Goal: Transaction & Acquisition: Obtain resource

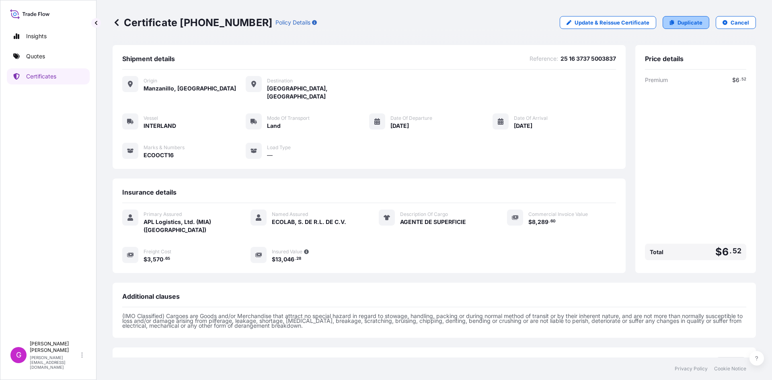
scroll to position [57, 0]
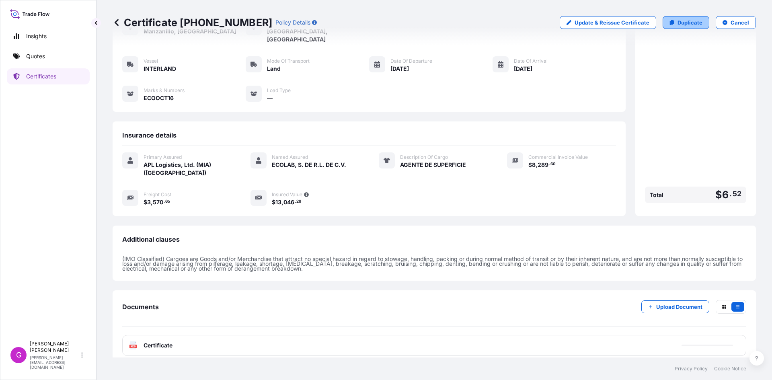
click at [679, 23] on p "Duplicate" at bounding box center [690, 22] width 25 height 8
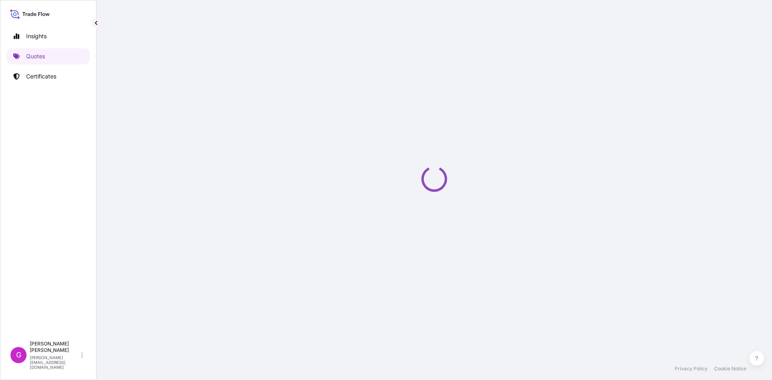
select select "Land"
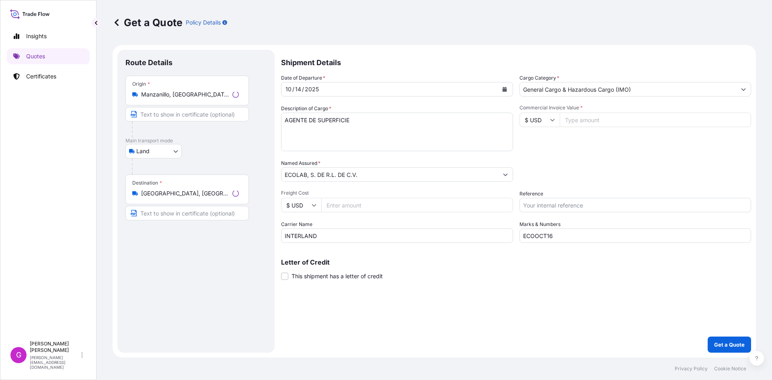
select select "31870"
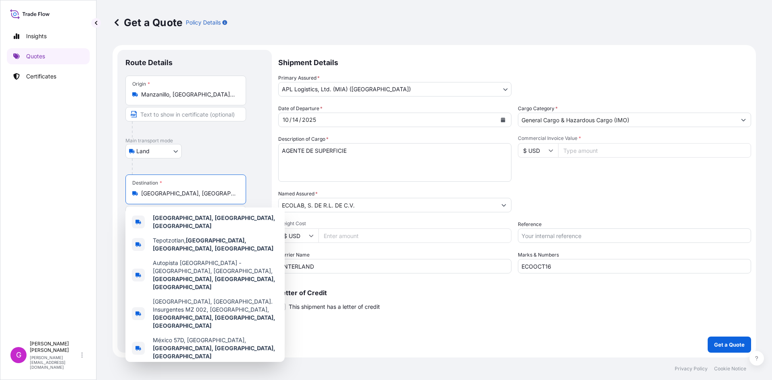
click at [195, 191] on input "[GEOGRAPHIC_DATA], [GEOGRAPHIC_DATA], [GEOGRAPHIC_DATA]" at bounding box center [188, 193] width 95 height 8
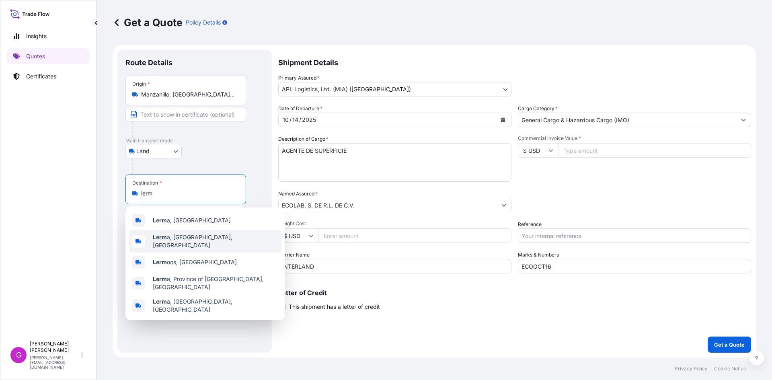
click at [199, 238] on span "Lerm a, [GEOGRAPHIC_DATA], [GEOGRAPHIC_DATA]" at bounding box center [215, 241] width 125 height 16
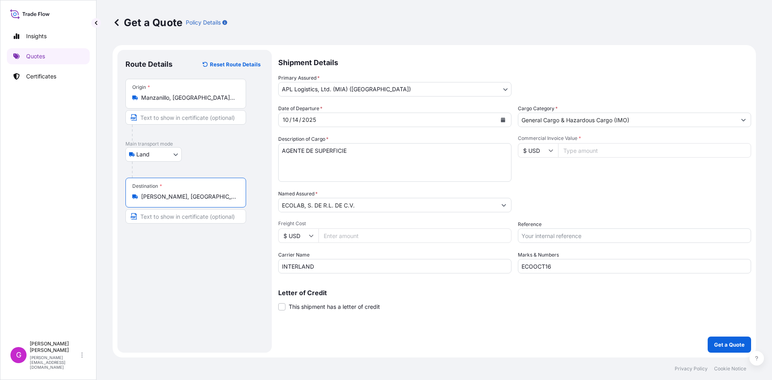
type input "[PERSON_NAME], [GEOGRAPHIC_DATA], [GEOGRAPHIC_DATA]"
click at [328, 203] on input "ECOLAB, S. DE R.L. DE C.V." at bounding box center [388, 205] width 218 height 14
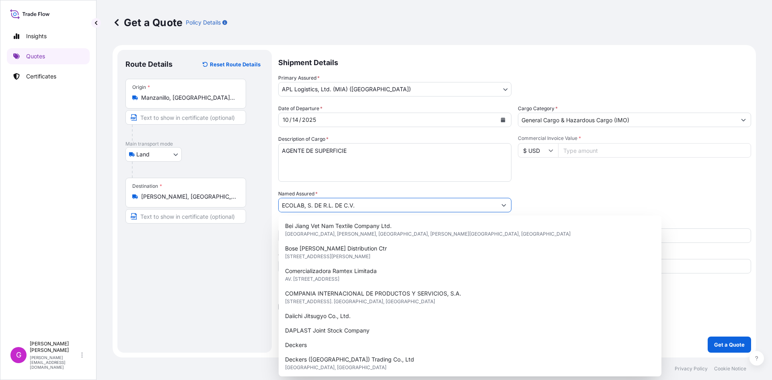
click at [328, 203] on input "ECOLAB, S. DE R.L. DE C.V." at bounding box center [388, 205] width 218 height 14
click at [328, 203] on input "ECOLAB, S. DE R.L. DE C.V." at bounding box center [390, 205] width 217 height 14
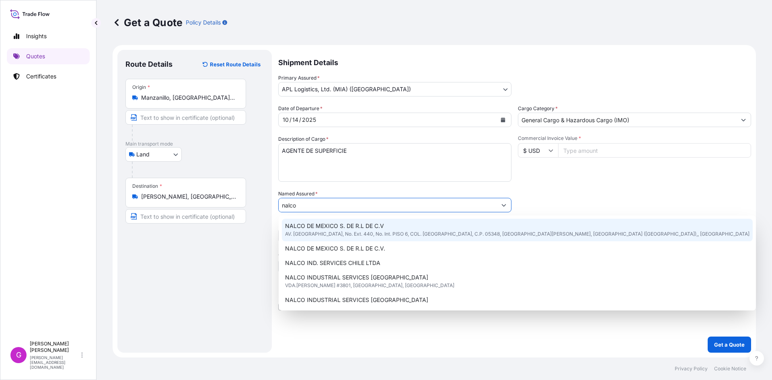
click at [333, 226] on span "NALCO DE MEXICO S. DE R.L DE C.V" at bounding box center [334, 226] width 99 height 8
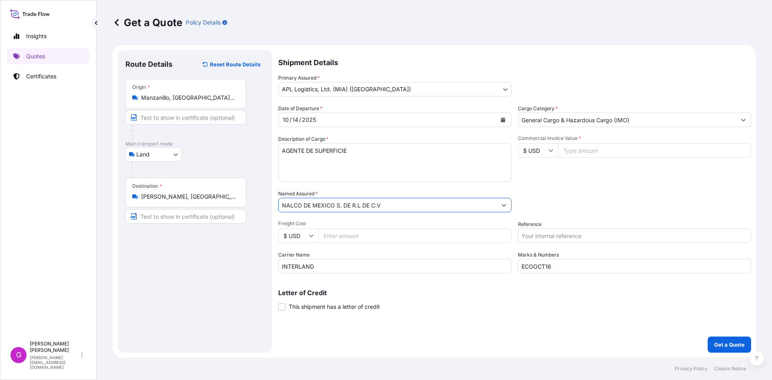
type input "NALCO DE MEXICO S. DE R.L DE C.V"
drag, startPoint x: 332, startPoint y: 269, endPoint x: 241, endPoint y: 254, distance: 91.7
click at [242, 254] on form "Route Details Reset Route Details Place of loading Road / [GEOGRAPHIC_DATA] / I…" at bounding box center [434, 201] width 643 height 312
type input "XCF"
click at [574, 269] on input "ECOOCT16" at bounding box center [634, 266] width 233 height 14
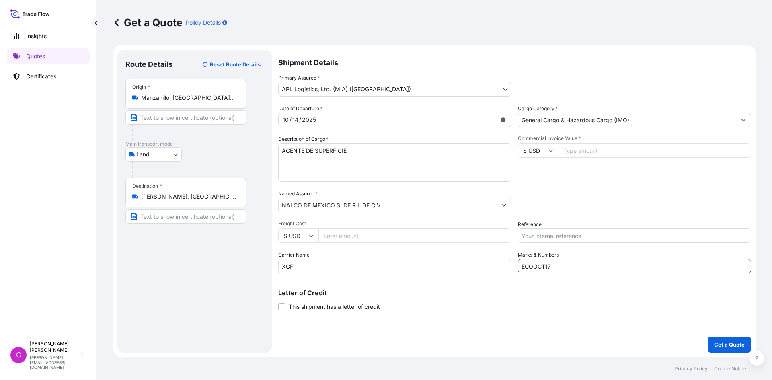
type input "ECOOCT17"
click at [502, 119] on icon "Calendar" at bounding box center [503, 119] width 4 height 5
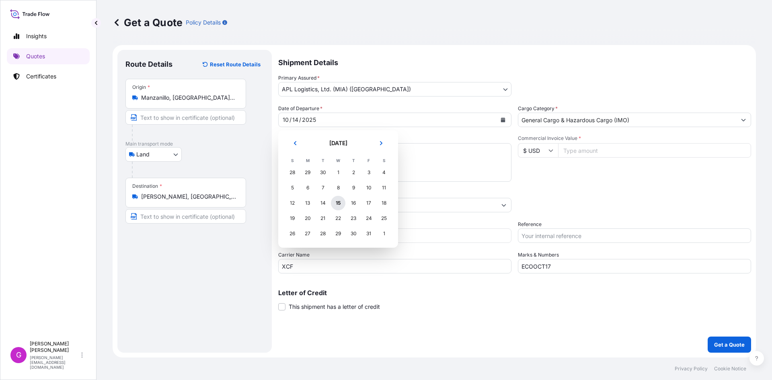
click at [342, 205] on div "15" at bounding box center [338, 203] width 14 height 14
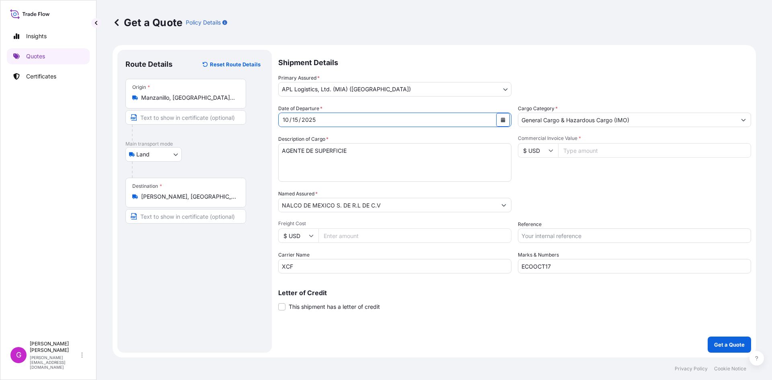
click at [632, 146] on input "Commercial Invoice Value *" at bounding box center [654, 150] width 193 height 14
paste input "22860.00"
type input "22860.00"
click at [550, 236] on input "Reference" at bounding box center [634, 235] width 233 height 14
paste input "25 16 3737 5003685"
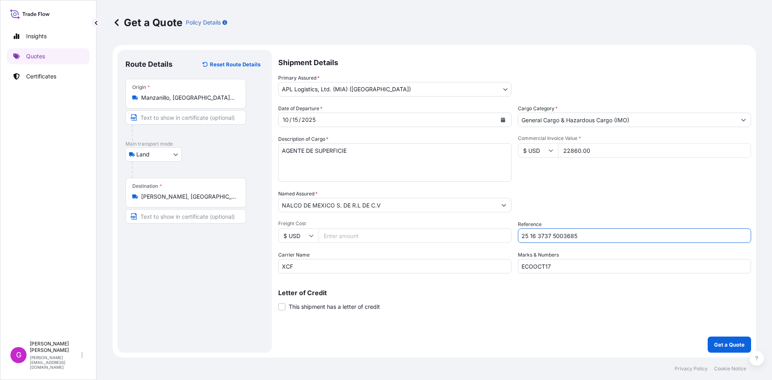
type input "25 16 3737 5003685"
drag, startPoint x: 373, startPoint y: 156, endPoint x: 219, endPoint y: 147, distance: 154.3
click at [219, 147] on form "Route Details Reset Route Details Place of loading Road / [GEOGRAPHIC_DATA] / I…" at bounding box center [434, 201] width 643 height 312
paste textarea "TOLYLTRIAZOL GRANULAR 99%"
type textarea "TOLYLTRIAZOL GRANULAR 99%"
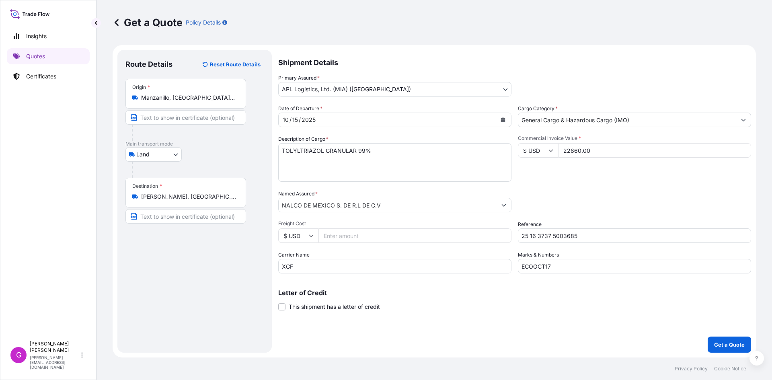
click at [380, 232] on input "Freight Cost" at bounding box center [415, 235] width 193 height 14
paste input "2856.46"
type input "2856.46"
click at [740, 345] on p "Get a Quote" at bounding box center [729, 345] width 31 height 8
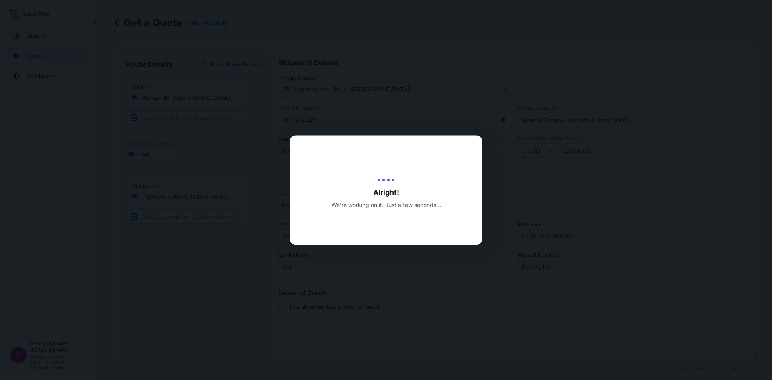
type input "[DATE]"
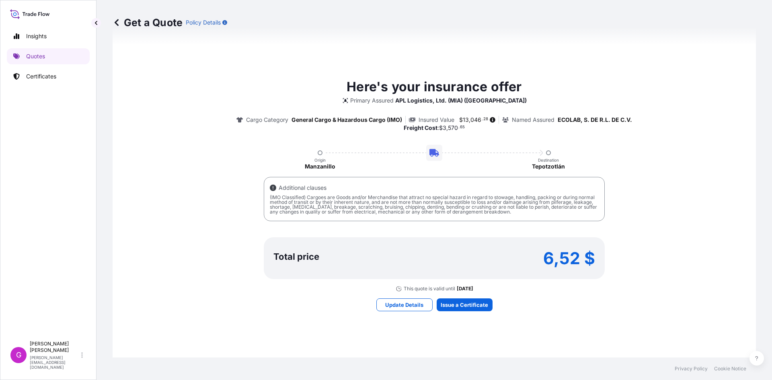
scroll to position [403, 0]
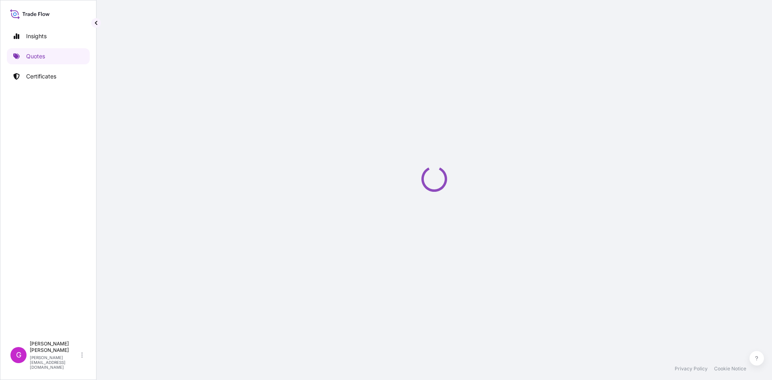
select select "Land"
select select "31870"
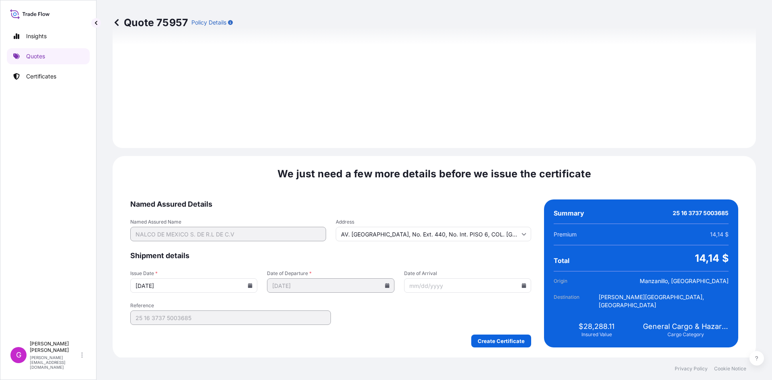
scroll to position [960, 0]
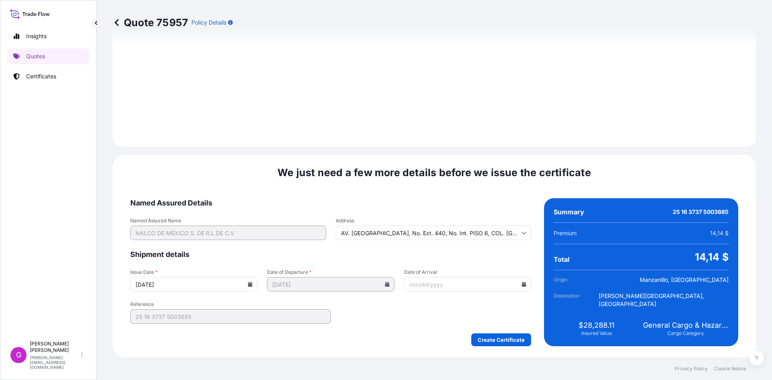
click at [518, 285] on div at bounding box center [467, 284] width 127 height 14
click at [522, 284] on icon at bounding box center [524, 284] width 4 height 5
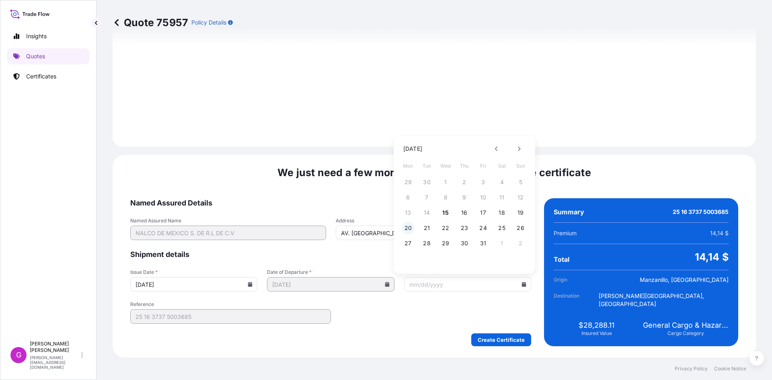
click at [404, 228] on button "20" at bounding box center [408, 228] width 13 height 13
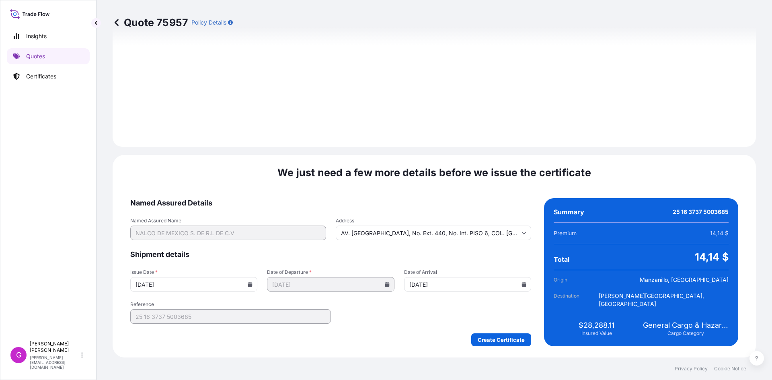
type input "[DATE]"
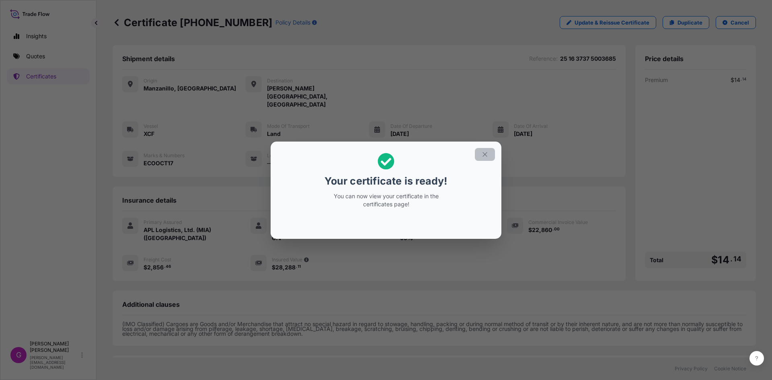
click at [486, 155] on icon "button" at bounding box center [485, 154] width 4 height 4
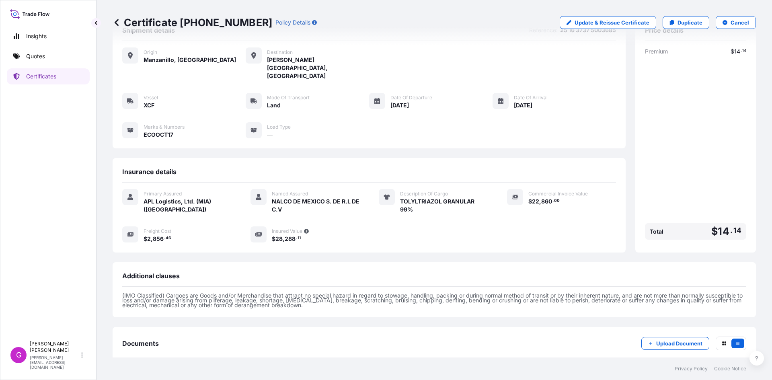
scroll to position [57, 0]
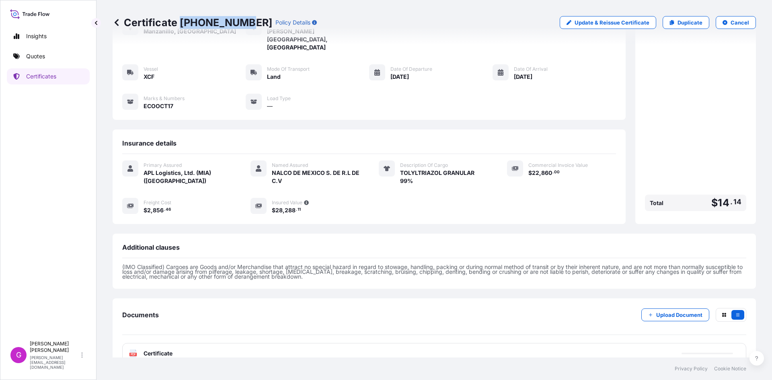
drag, startPoint x: 243, startPoint y: 22, endPoint x: 180, endPoint y: 22, distance: 63.1
click at [180, 22] on p "Certificate [PHONE_NUMBER]" at bounding box center [193, 22] width 160 height 13
copy p "[PHONE_NUMBER]"
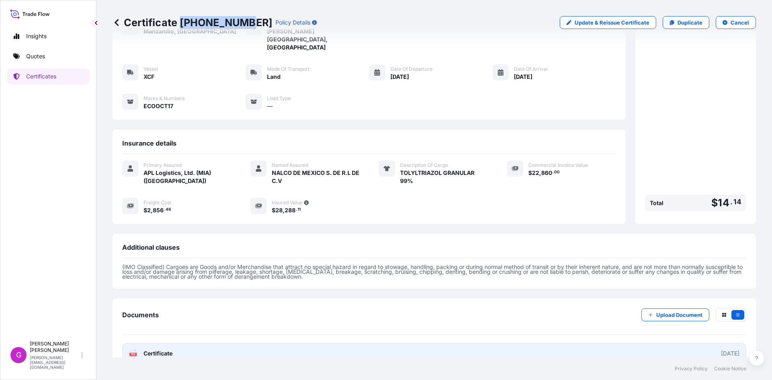
click at [265, 343] on link "PDF Certificate [DATE]" at bounding box center [434, 353] width 624 height 21
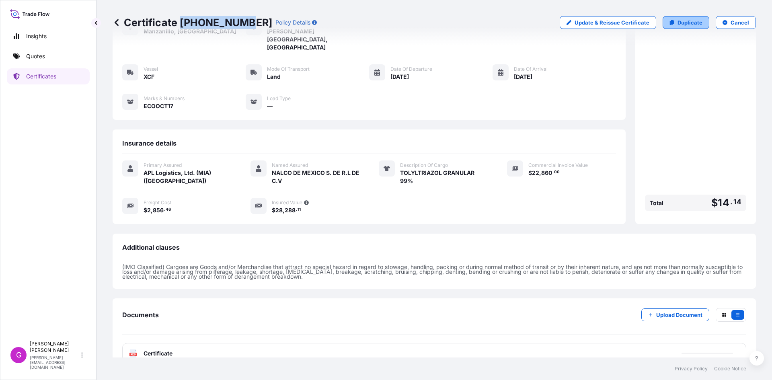
click at [678, 19] on p "Duplicate" at bounding box center [690, 22] width 25 height 8
select select "Land"
select select "31870"
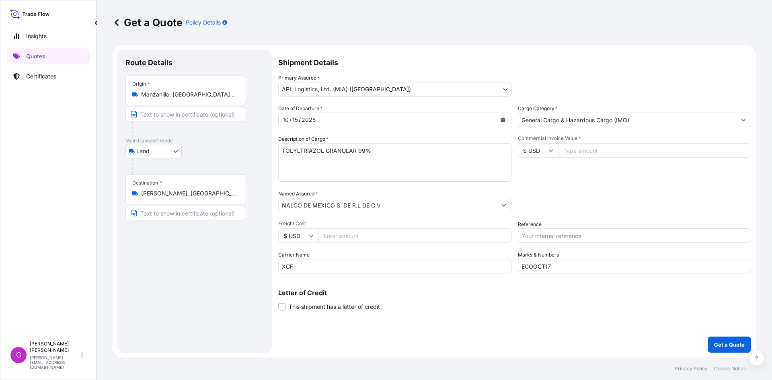
click at [188, 96] on input "Manzanillo, [GEOGRAPHIC_DATA], [GEOGRAPHIC_DATA]" at bounding box center [188, 94] width 95 height 8
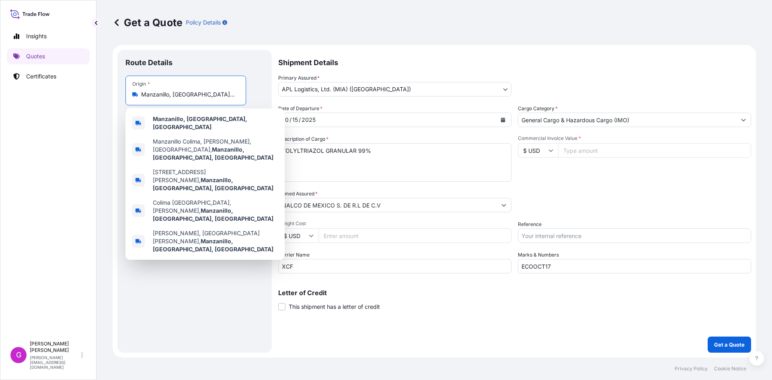
click at [188, 96] on input "Manzanillo, [GEOGRAPHIC_DATA], [GEOGRAPHIC_DATA]" at bounding box center [188, 94] width 95 height 8
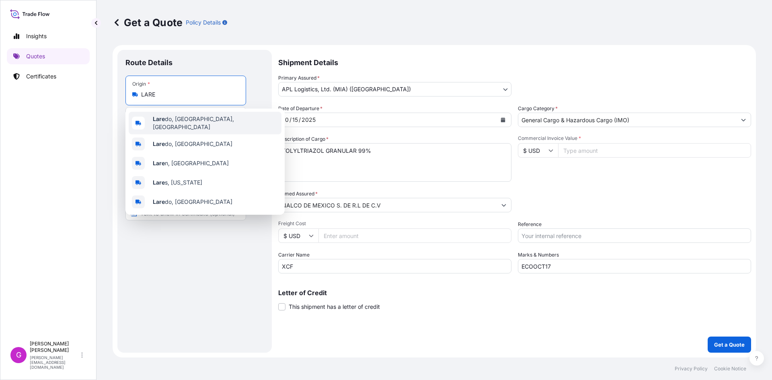
click at [192, 121] on span "[GEOGRAPHIC_DATA], [GEOGRAPHIC_DATA], [GEOGRAPHIC_DATA]" at bounding box center [215, 123] width 125 height 16
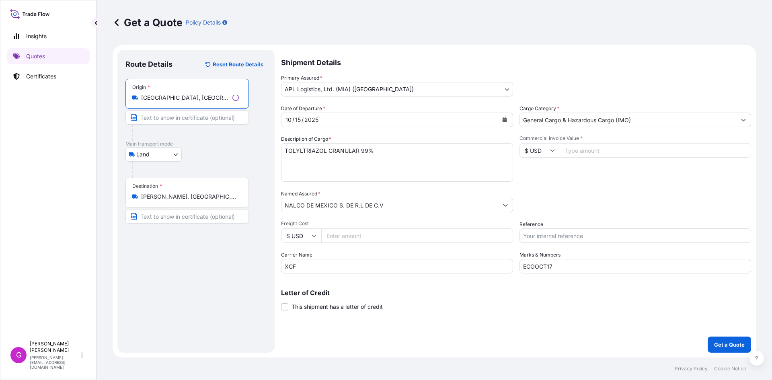
type input "[GEOGRAPHIC_DATA], [GEOGRAPHIC_DATA], [GEOGRAPHIC_DATA]"
click at [180, 194] on input "[PERSON_NAME], [GEOGRAPHIC_DATA], [GEOGRAPHIC_DATA]" at bounding box center [190, 197] width 98 height 8
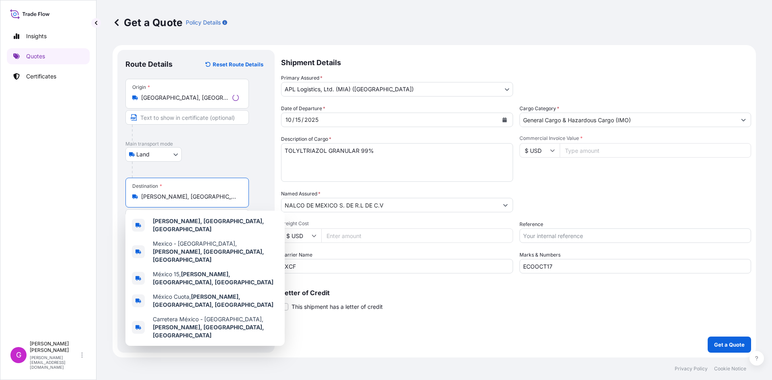
click at [180, 194] on input "[PERSON_NAME], [GEOGRAPHIC_DATA], [GEOGRAPHIC_DATA]" at bounding box center [190, 197] width 98 height 8
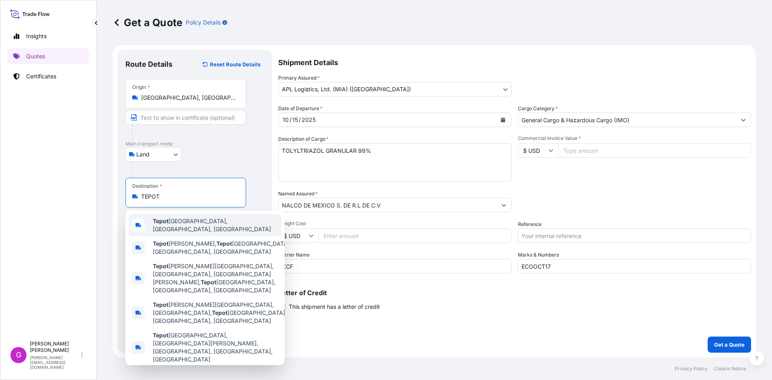
click at [187, 226] on span "[GEOGRAPHIC_DATA] [GEOGRAPHIC_DATA], [GEOGRAPHIC_DATA], [GEOGRAPHIC_DATA]" at bounding box center [215, 225] width 125 height 16
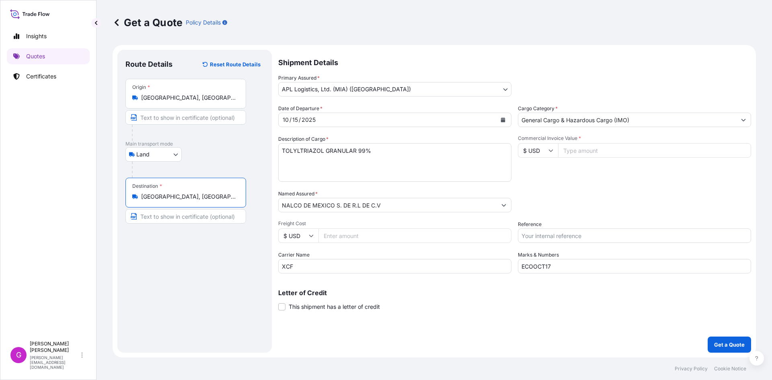
type input "[GEOGRAPHIC_DATA], [GEOGRAPHIC_DATA], [GEOGRAPHIC_DATA]"
click at [458, 210] on input "NALCO DE MEXICO S. DE R.L DE C.V" at bounding box center [388, 205] width 218 height 14
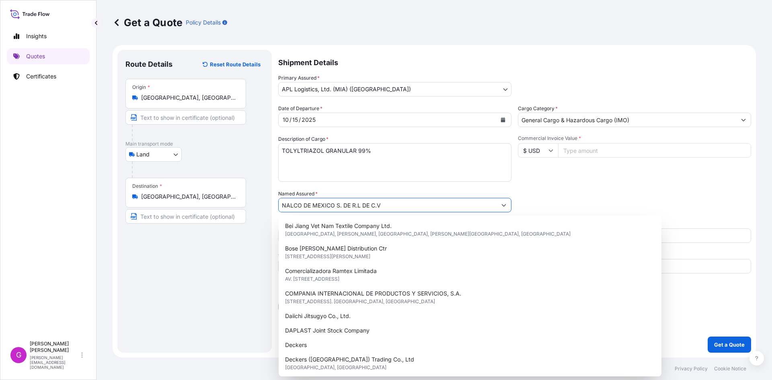
click at [458, 210] on input "NALCO DE MEXICO S. DE R.L DE C.V" at bounding box center [388, 205] width 218 height 14
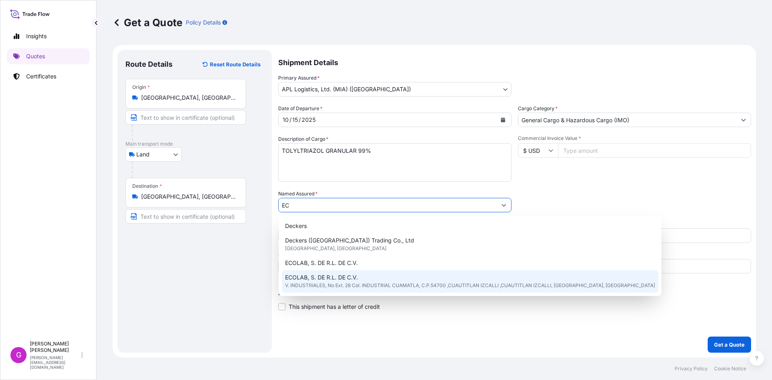
click at [353, 285] on span "V. INDUSTRIALES, No Ext. 28 Col. INDUSTRIAL CUAMATLA, C.P.54700 ,CUAUTITLAN IZC…" at bounding box center [470, 286] width 370 height 8
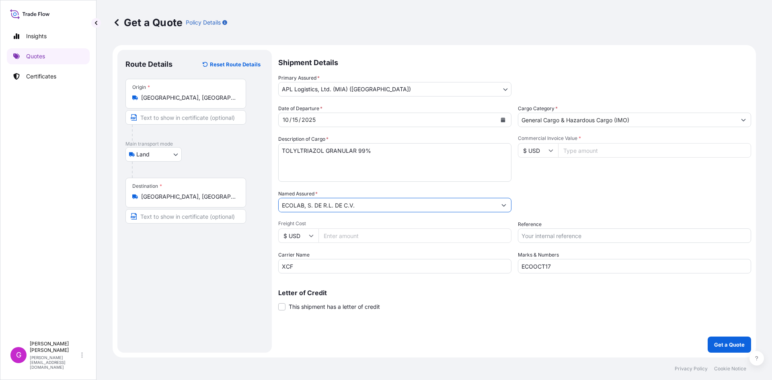
type input "ECOLAB, S. DE R.L. DE C.V."
drag, startPoint x: 365, startPoint y: 270, endPoint x: 266, endPoint y: 263, distance: 99.1
click at [266, 263] on form "Route Details Reset Route Details Place of loading Road / [GEOGRAPHIC_DATA] / I…" at bounding box center [434, 201] width 643 height 312
type input "TLH"
click at [587, 270] on input "ECOOCT17" at bounding box center [634, 266] width 233 height 14
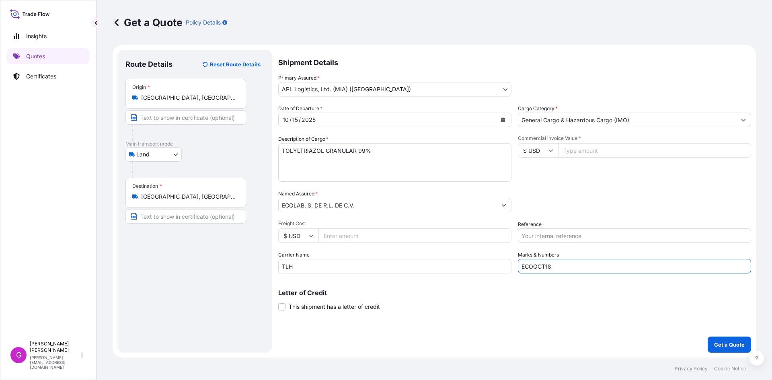
type input "ECOOCT18"
click at [618, 152] on input "Commercial Invoice Value *" at bounding box center [654, 150] width 193 height 14
paste input "133448.40"
type input "133448.40"
click at [568, 233] on input "Reference" at bounding box center [634, 235] width 233 height 14
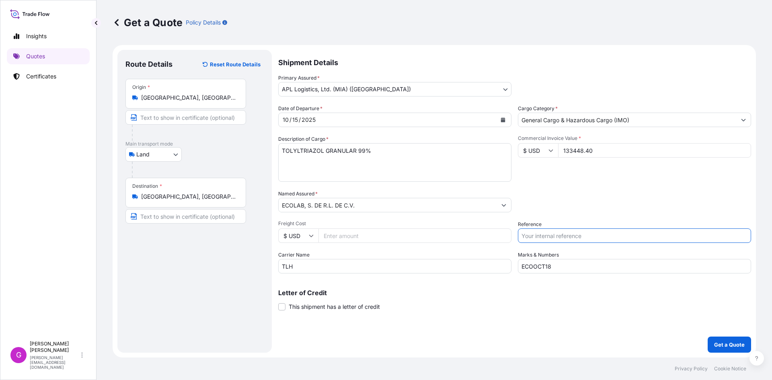
paste input "25 80 3800 5003884"
type input "25 80 3800 5003884"
click at [360, 162] on textarea "TOLYLTRIAZOL GRANULAR 99%" at bounding box center [394, 162] width 233 height 39
drag, startPoint x: 395, startPoint y: 154, endPoint x: 182, endPoint y: 146, distance: 212.9
click at [182, 146] on form "Route Details Reset Route Details Place of loading Road / [GEOGRAPHIC_DATA] / I…" at bounding box center [434, 201] width 643 height 312
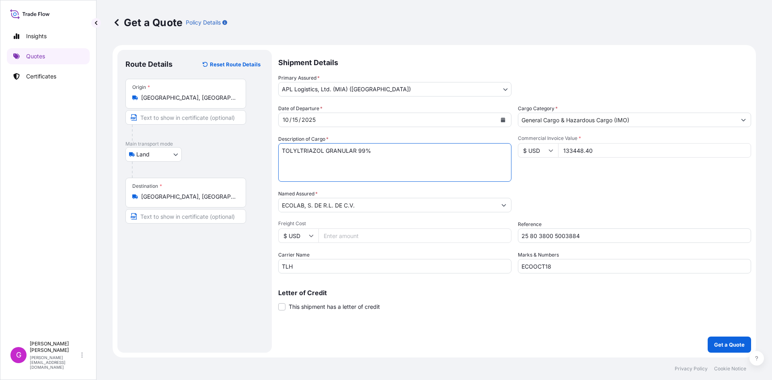
paste textarea "NAS-FAL 55 GAL (INTERMEDIARIOS)"
paste textarea "STEOL CS-460 PLUS (AGENTE DE SUPERFICIE)"
click at [337, 166] on textarea "TOLYLTRIAZOL GRANULAR 99%" at bounding box center [394, 162] width 233 height 39
paste textarea "BOLSAS DE PLASTICO PARA ENVASE"
type textarea "NAS-FAL 55 GAL (INTERMEDIARIOS) STEOL CS-460 PLUS (AGENTE DE SUPERFICIE) BOLSAS…"
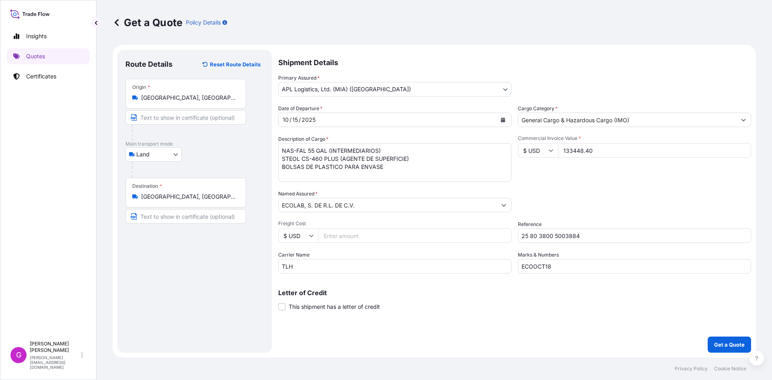
click at [342, 236] on input "Freight Cost" at bounding box center [415, 235] width 193 height 14
paste input "2268.63"
type input "2268.63"
click at [576, 150] on input "133448.40" at bounding box center [654, 150] width 193 height 14
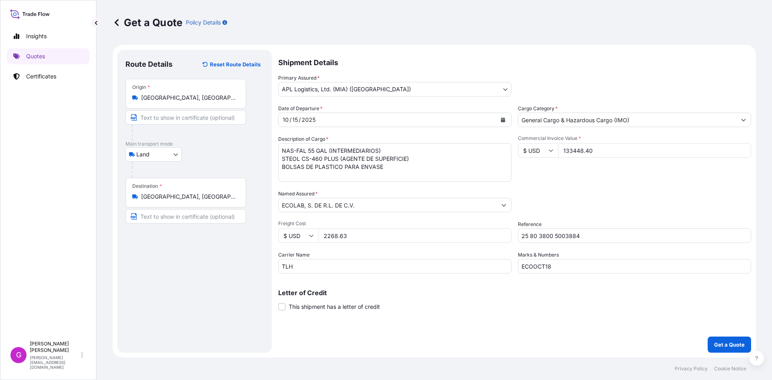
click at [335, 230] on input "2268.63" at bounding box center [415, 235] width 193 height 14
click at [335, 231] on input "2268.63" at bounding box center [415, 235] width 193 height 14
click at [748, 347] on button "Get a Quote" at bounding box center [729, 345] width 43 height 16
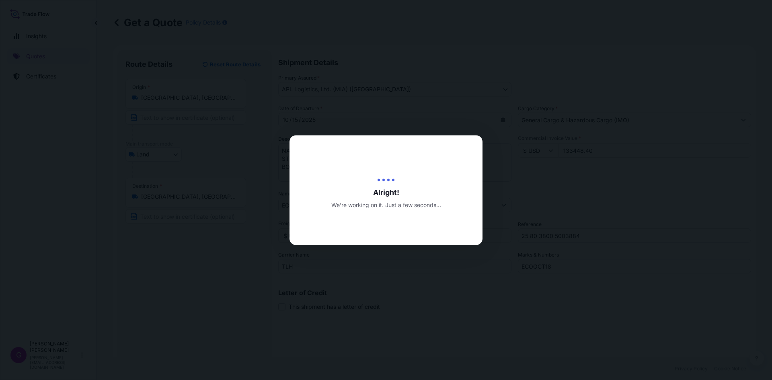
type input "[DATE]"
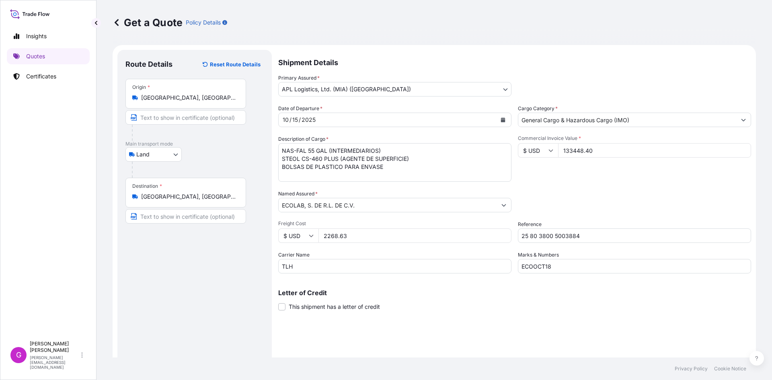
select select "Land"
select select "31870"
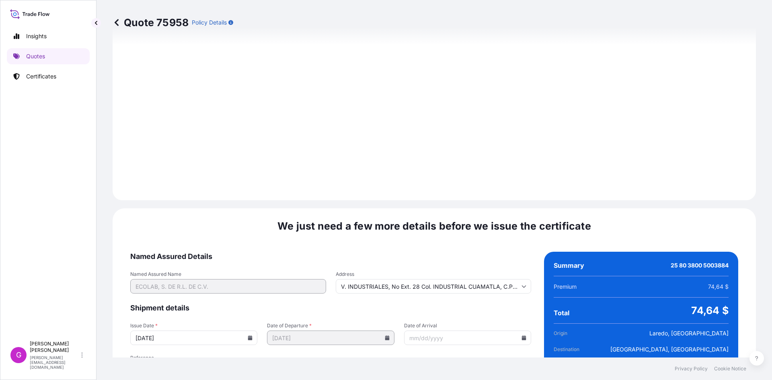
scroll to position [960, 0]
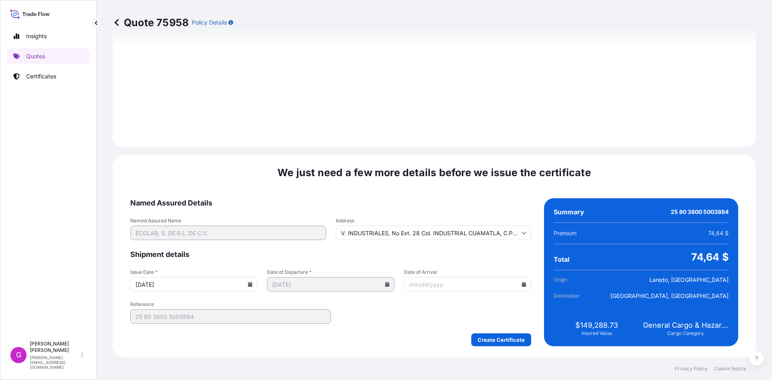
click at [522, 284] on icon at bounding box center [524, 284] width 5 height 5
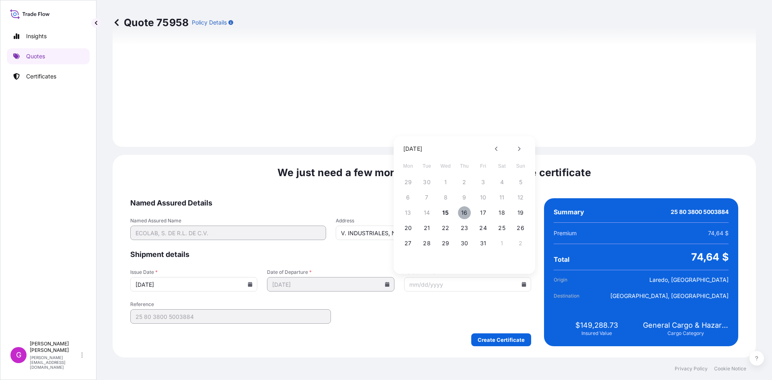
click at [465, 212] on button "16" at bounding box center [464, 212] width 13 height 13
type input "[DATE]"
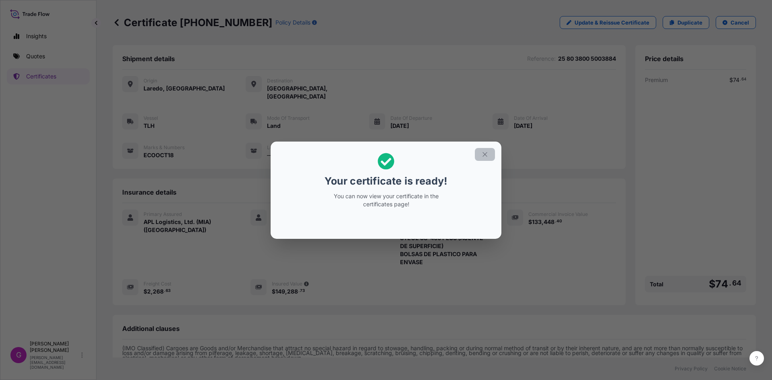
click at [491, 155] on button "button" at bounding box center [485, 154] width 20 height 13
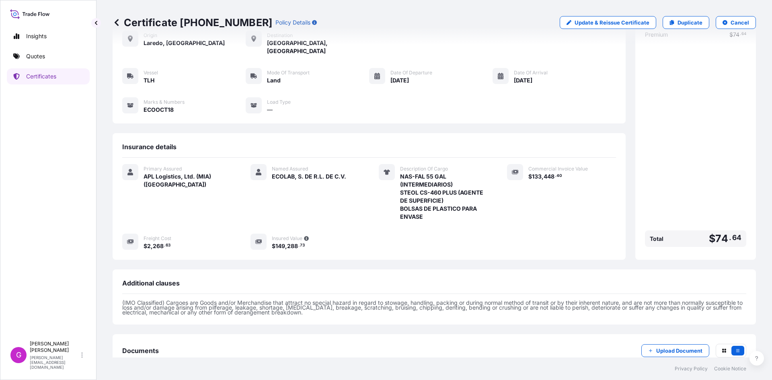
scroll to position [89, 0]
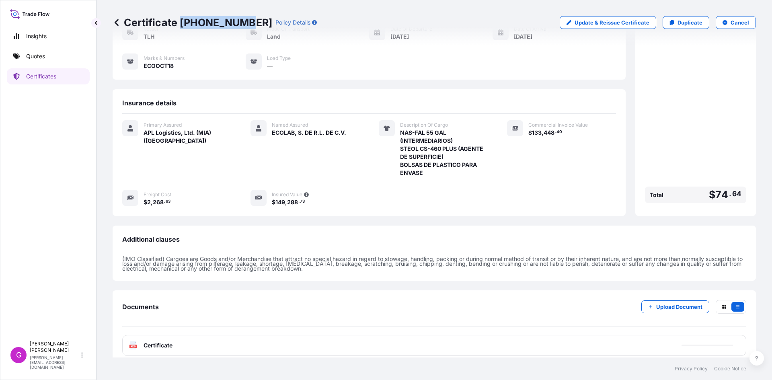
drag, startPoint x: 240, startPoint y: 21, endPoint x: 182, endPoint y: 21, distance: 58.3
click at [182, 21] on p "Certificate [PHONE_NUMBER]" at bounding box center [193, 22] width 160 height 13
copy p "[PHONE_NUMBER]"
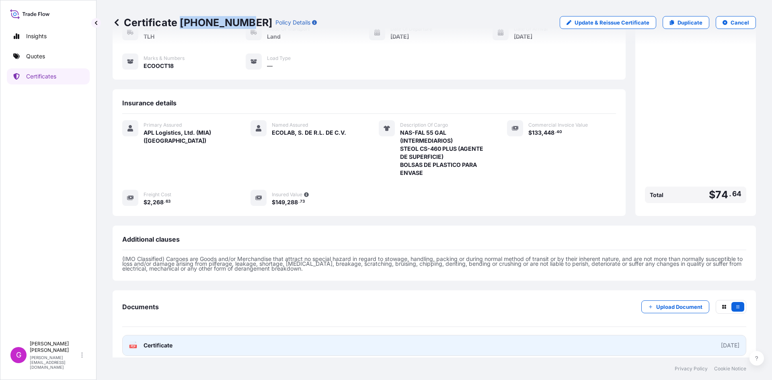
click at [179, 337] on link "PDF Certificate [DATE]" at bounding box center [434, 345] width 624 height 21
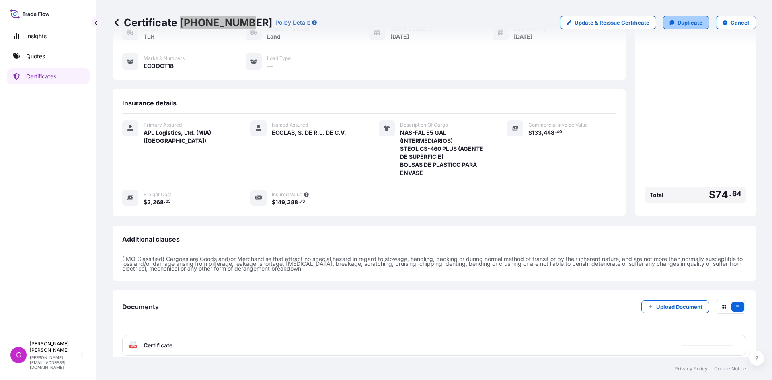
click at [678, 28] on link "Duplicate" at bounding box center [686, 22] width 47 height 13
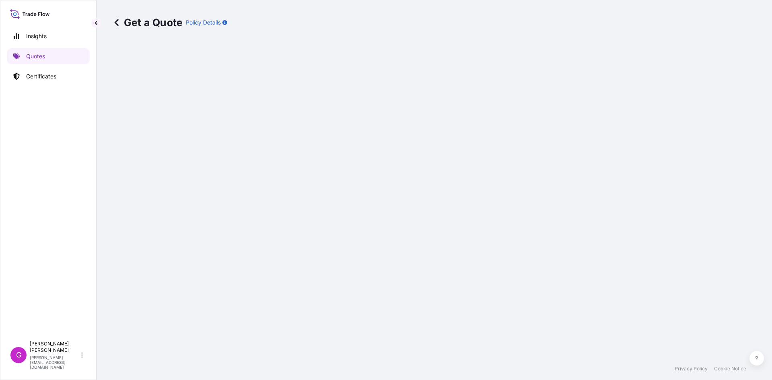
select select "Land"
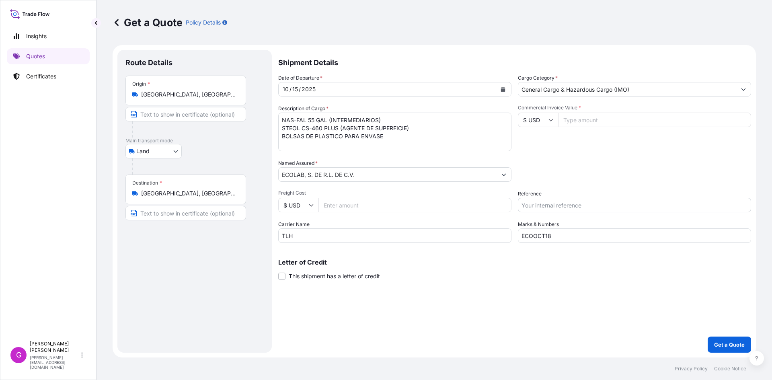
select select "31870"
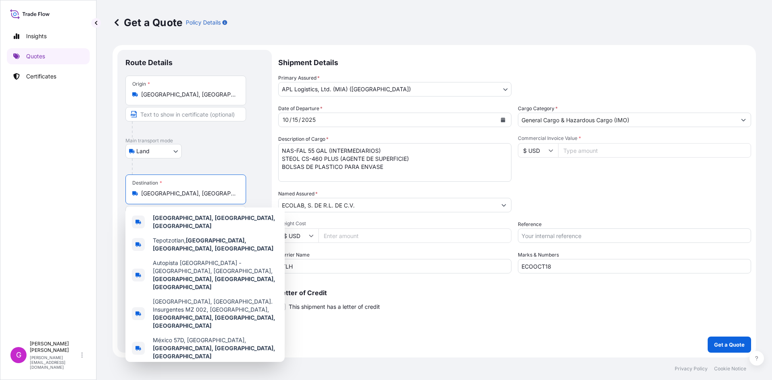
click at [183, 197] on input "[GEOGRAPHIC_DATA], [GEOGRAPHIC_DATA], [GEOGRAPHIC_DATA]" at bounding box center [188, 193] width 95 height 8
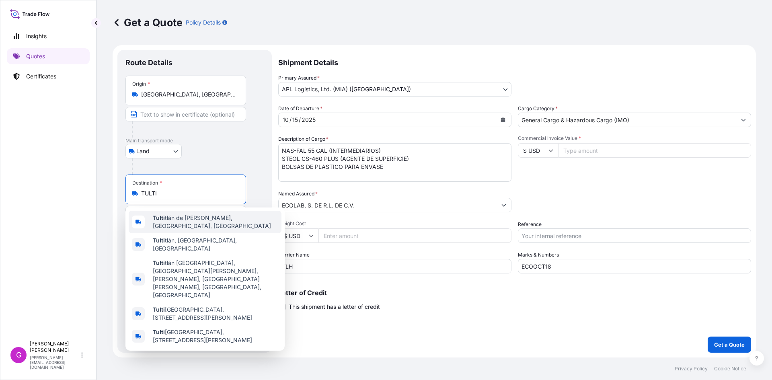
click at [189, 218] on span "Tulti tlán de [PERSON_NAME], [GEOGRAPHIC_DATA], [GEOGRAPHIC_DATA]" at bounding box center [215, 222] width 125 height 16
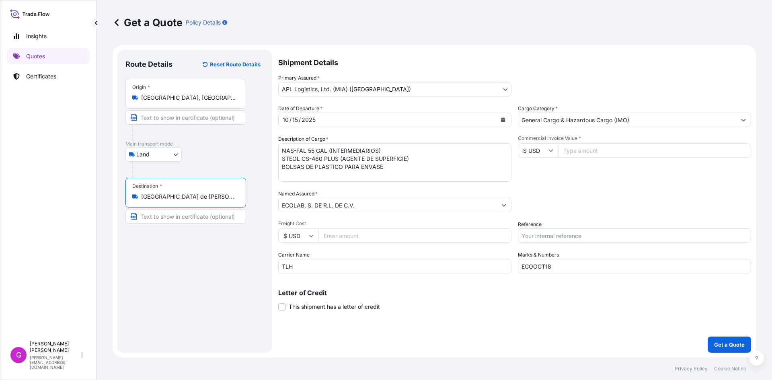
type input "[GEOGRAPHIC_DATA] de [PERSON_NAME], [GEOGRAPHIC_DATA], [GEOGRAPHIC_DATA]"
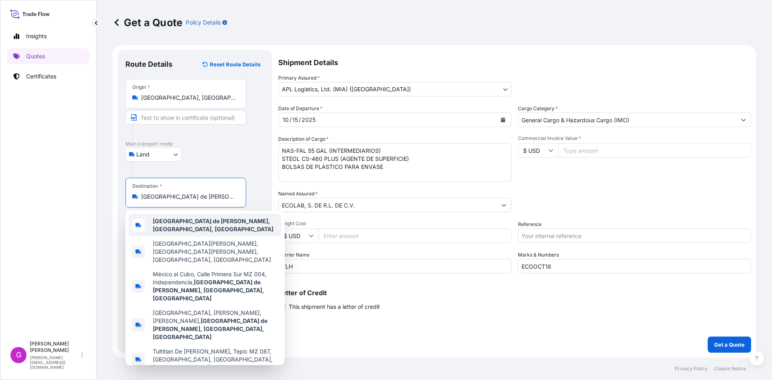
click at [210, 218] on b "[GEOGRAPHIC_DATA] de [PERSON_NAME], [GEOGRAPHIC_DATA], [GEOGRAPHIC_DATA]" at bounding box center [213, 225] width 121 height 15
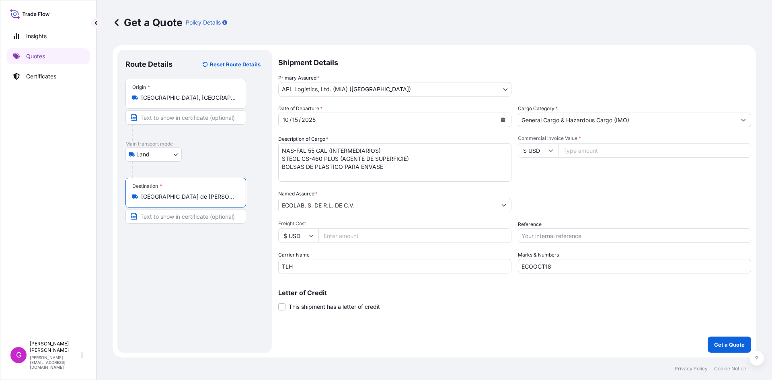
click at [562, 272] on input "ECOOCT18" at bounding box center [634, 266] width 233 height 14
type input "ECOOCT19"
click at [615, 120] on input "General Cargo & Hazardous Cargo (IMO)" at bounding box center [627, 120] width 218 height 14
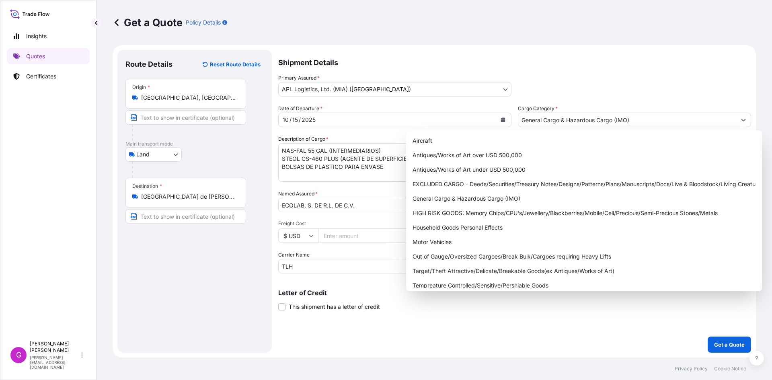
click at [674, 93] on div "Primary Assured * APL Logistics, Ltd. (MIA) ([GEOGRAPHIC_DATA]) APL Logistics A…" at bounding box center [514, 85] width 473 height 23
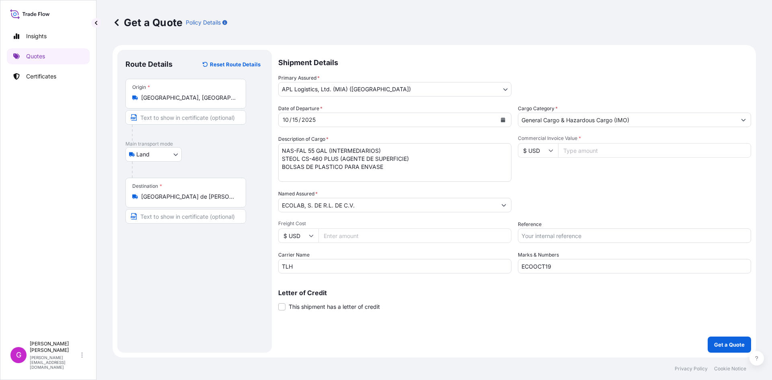
click at [623, 148] on input "Commercial Invoice Value *" at bounding box center [654, 150] width 193 height 14
paste input "142064.84"
type input "142064.84"
click at [368, 235] on input "Freight Cost" at bounding box center [415, 235] width 193 height 14
paste input "2268.63"
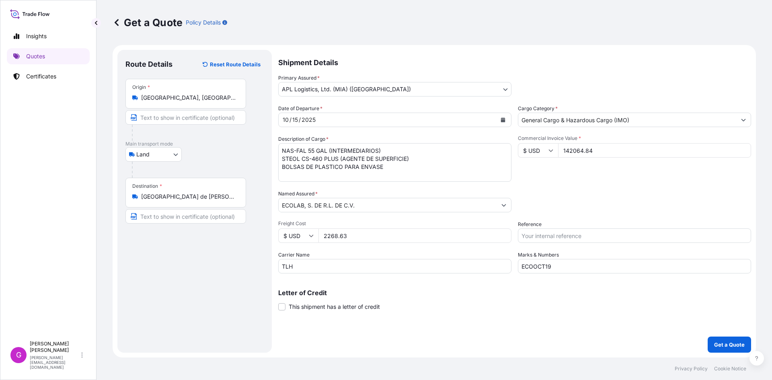
type input "2268.63"
drag, startPoint x: 354, startPoint y: 166, endPoint x: 218, endPoint y: 132, distance: 139.7
click at [218, 132] on form "Route Details Reset Route Details Place of loading Road / [GEOGRAPHIC_DATA] / I…" at bounding box center [434, 201] width 643 height 312
paste textarea "MANGO DE ALUMINIO"
paste textarea "ASPERSOR"
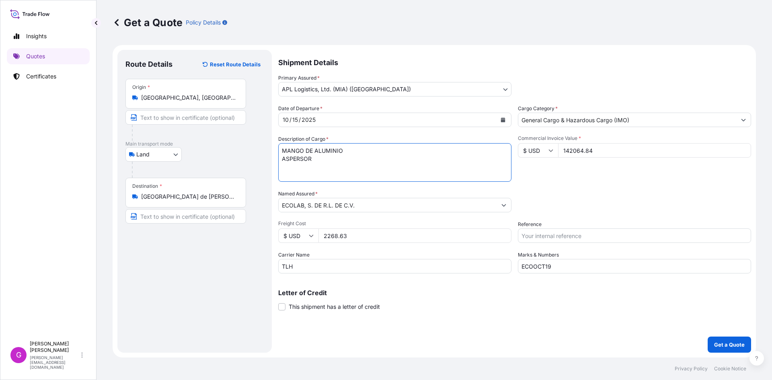
paste textarea "COMPOSICION VITRIFICABLE"
paste textarea "LIMPIADOR"
paste textarea "PULVERIZADO"
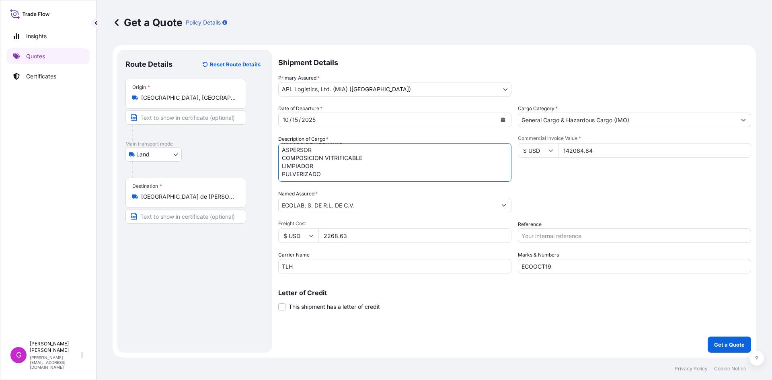
paste textarea "PREPARACIONES TENSOACTIVAS"
paste textarea "PREPARACION LIMPIADORA"
paste textarea "PREPARACION DESMANCHADORA"
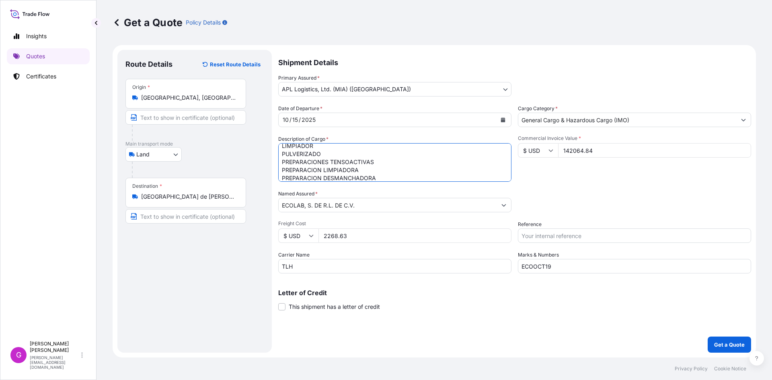
scroll to position [37, 0]
paste textarea "PREPARACIONES PARA EL ABRILLANTAMIENTO Y CUIDADO DE PISOS"
paste textarea "JABON LIQUIDO ANTIBACTERIAL"
type textarea "MANGO DE ALUMINIO ASPERSOR COMPOSICION VITRIFICABLE LIMPIADOR PULVERIZADO PREPA…"
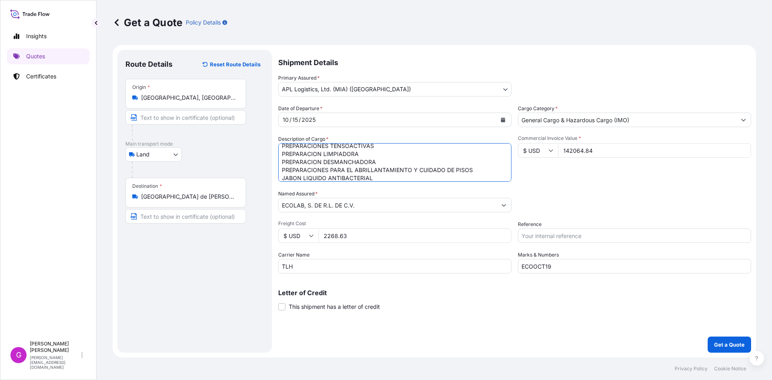
click at [585, 148] on input "142064.84" at bounding box center [654, 150] width 193 height 14
click at [607, 236] on input "Reference" at bounding box center [634, 235] width 233 height 14
paste input "25 80 3800 5003885"
type input "25 80 3800 5003885"
click at [734, 346] on p "Get a Quote" at bounding box center [729, 345] width 31 height 8
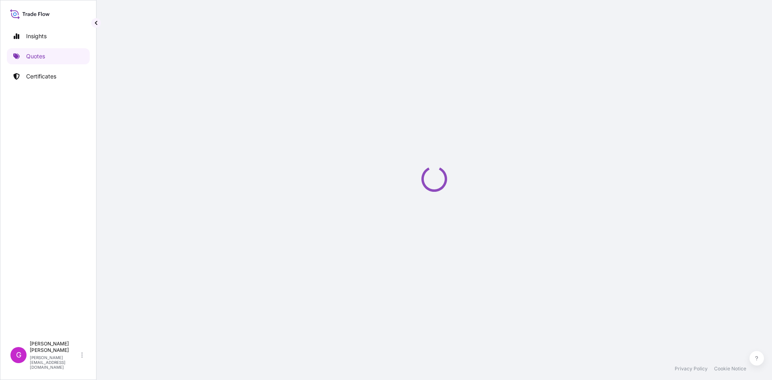
select select "Land"
select select "31870"
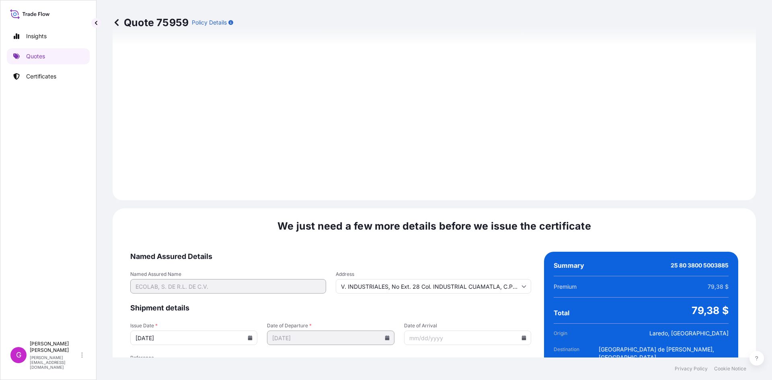
scroll to position [960, 0]
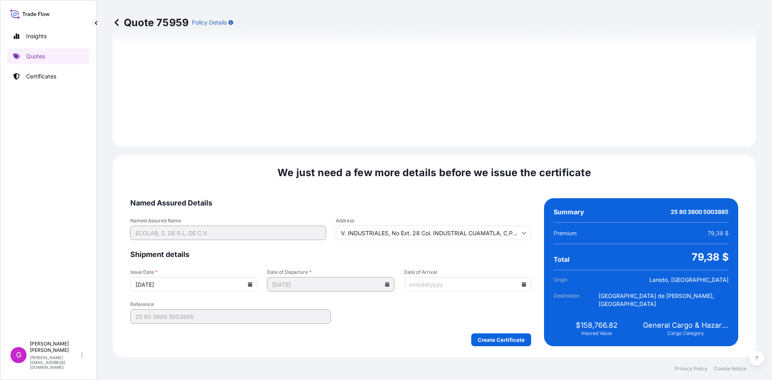
click at [522, 284] on icon at bounding box center [524, 284] width 4 height 5
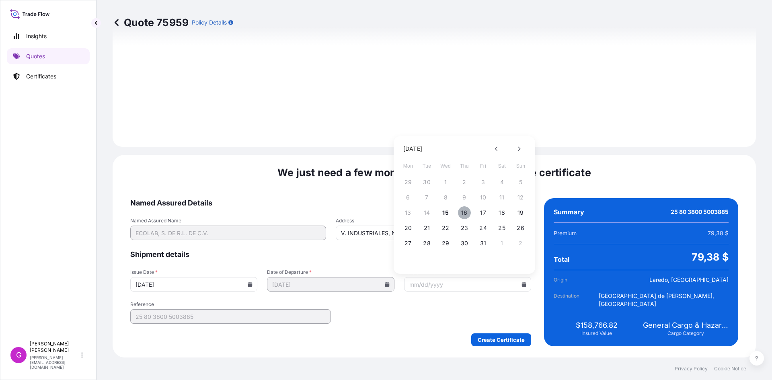
click at [461, 213] on button "16" at bounding box center [464, 212] width 13 height 13
type input "[DATE]"
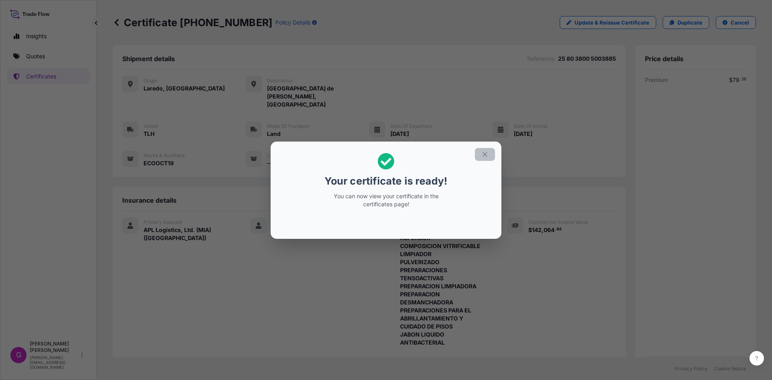
click at [477, 153] on button "button" at bounding box center [485, 154] width 20 height 13
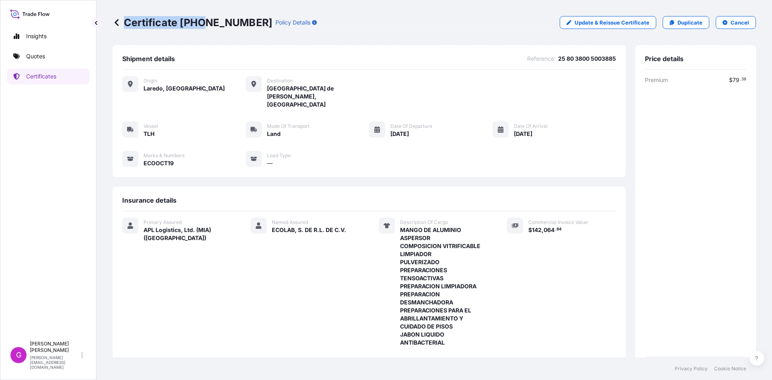
drag, startPoint x: 243, startPoint y: 22, endPoint x: 202, endPoint y: 22, distance: 40.6
click at [202, 22] on p "Certificate [PHONE_NUMBER]" at bounding box center [193, 22] width 160 height 13
drag, startPoint x: 242, startPoint y: 22, endPoint x: 183, endPoint y: 22, distance: 59.5
click at [183, 22] on p "Certificate [PHONE_NUMBER]" at bounding box center [193, 22] width 160 height 13
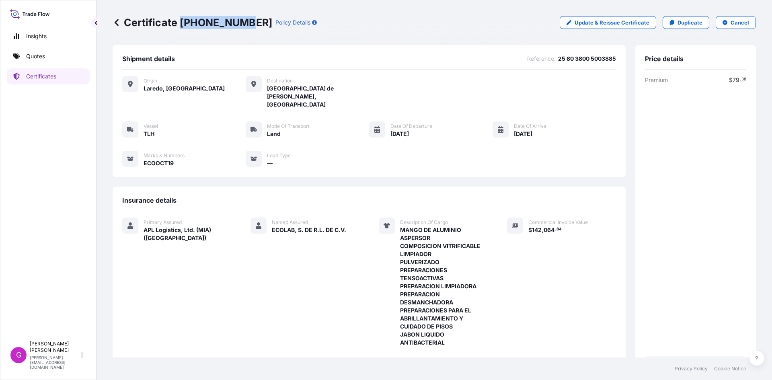
copy p "[PHONE_NUMBER]"
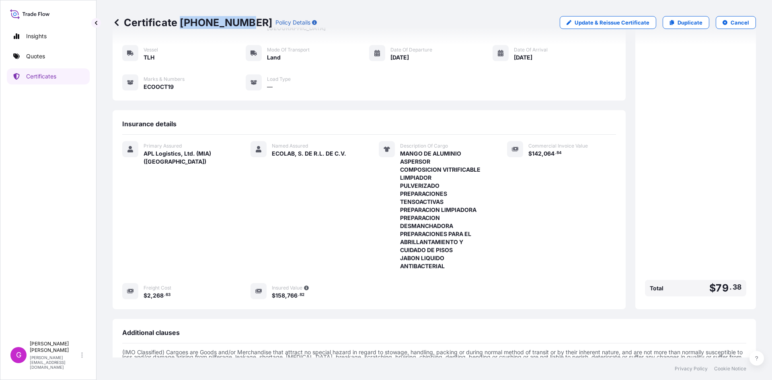
scroll to position [170, 0]
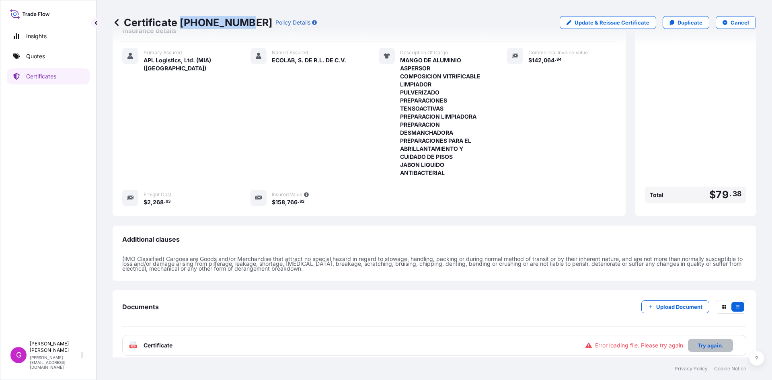
click at [698, 341] on p "Try again." at bounding box center [711, 345] width 26 height 8
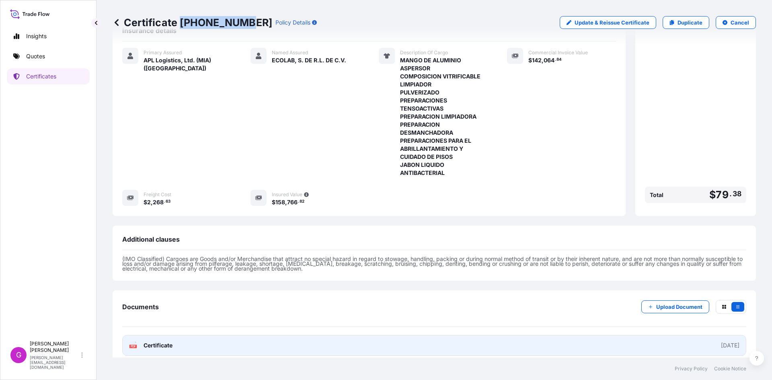
click at [373, 338] on link "PDF Certificate [DATE]" at bounding box center [434, 345] width 624 height 21
